Goal: Task Accomplishment & Management: Use online tool/utility

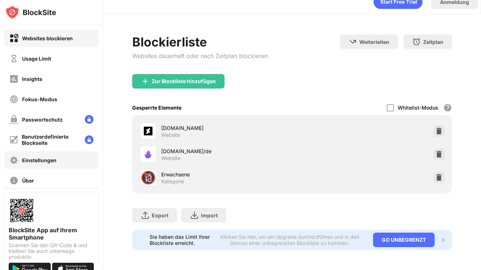
scroll to position [49, 0]
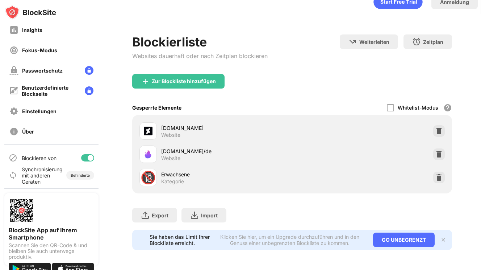
click at [93, 156] on div at bounding box center [91, 158] width 6 height 6
click at [89, 160] on div at bounding box center [87, 157] width 13 height 7
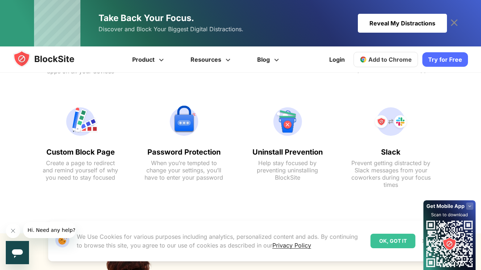
scroll to position [762, 0]
click at [286, 118] on img at bounding box center [288, 120] width 80 height 35
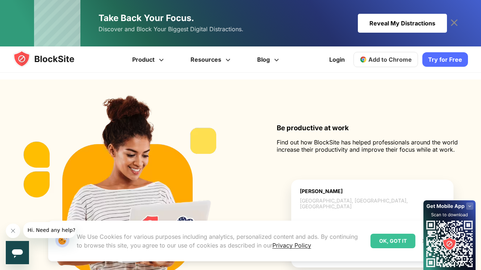
scroll to position [916, 0]
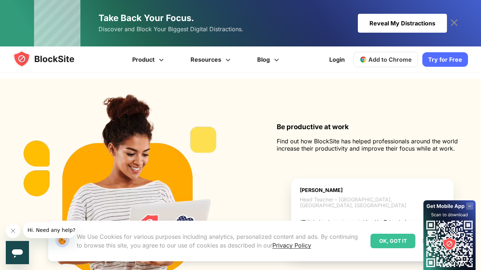
click at [395, 24] on div "Reveal My Distractions" at bounding box center [402, 23] width 89 height 19
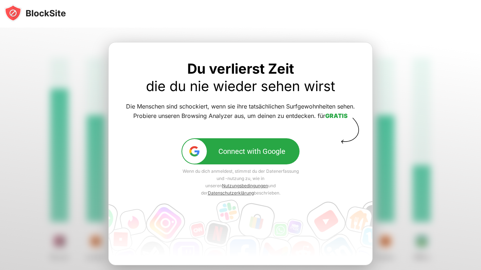
click at [266, 152] on div "Connect with Google" at bounding box center [252, 151] width 67 height 9
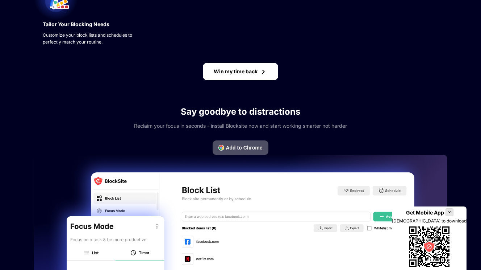
scroll to position [368, 0]
